Goal: Transaction & Acquisition: Purchase product/service

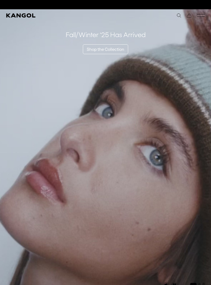
scroll to position [0, 106]
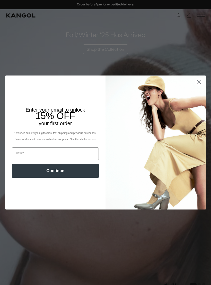
click at [200, 83] on icon "Close dialog" at bounding box center [200, 82] width 4 height 4
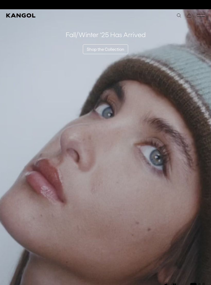
scroll to position [0, 0]
click at [199, 17] on icon "Mobile Menu" at bounding box center [201, 15] width 8 height 5
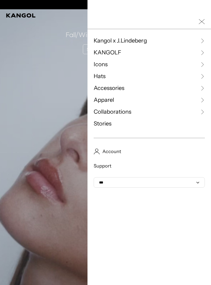
scroll to position [0, 106]
click at [201, 76] on icon at bounding box center [202, 76] width 5 height 5
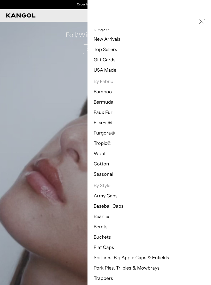
click at [105, 152] on link "Wool" at bounding box center [100, 154] width 12 height 6
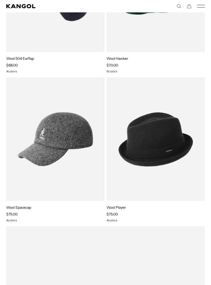
click at [0, 0] on img at bounding box center [0, 0] width 0 height 0
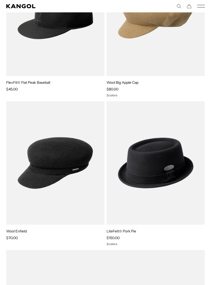
click at [0, 0] on img at bounding box center [0, 0] width 0 height 0
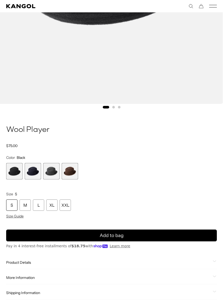
click at [54, 173] on span "3 of 4" at bounding box center [51, 171] width 16 height 16
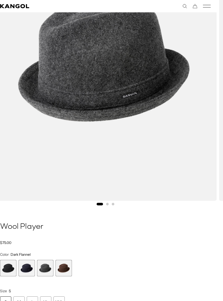
scroll to position [127, 6]
click at [26, 266] on span "2 of 4" at bounding box center [27, 269] width 16 height 16
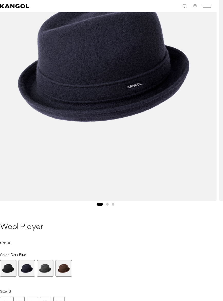
click at [25, 269] on span "2 of 4" at bounding box center [27, 269] width 16 height 16
click at [66, 268] on span "4 of 4" at bounding box center [64, 269] width 16 height 16
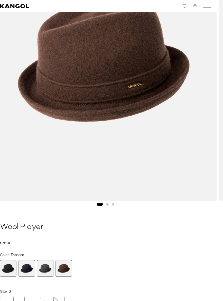
click at [9, 269] on span "1 of 4" at bounding box center [8, 269] width 16 height 16
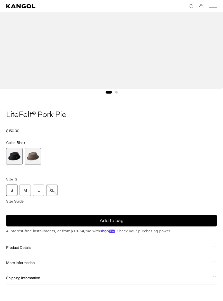
click at [34, 155] on span "2 of 2" at bounding box center [33, 156] width 16 height 16
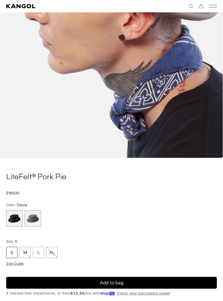
scroll to position [0, 106]
click at [17, 219] on span "1 of 2" at bounding box center [14, 219] width 16 height 16
